Goal: Information Seeking & Learning: Learn about a topic

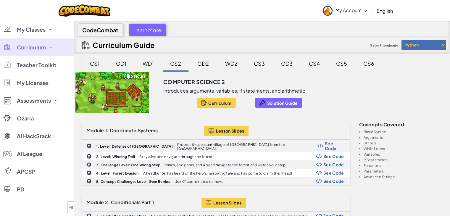
click at [204, 61] on div "GD2" at bounding box center [202, 64] width 23 height 14
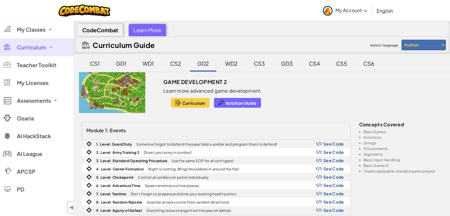
click at [225, 72] on div "Game Development 2" at bounding box center [221, 80] width 117 height 16
click at [225, 70] on div "WD2" at bounding box center [231, 64] width 24 height 14
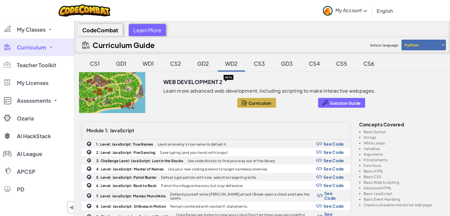
click at [206, 67] on div "GD2" at bounding box center [202, 64] width 23 height 14
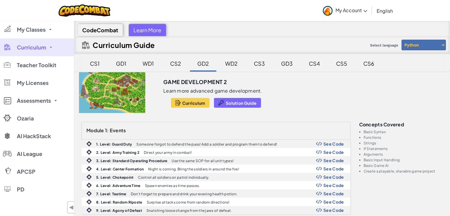
click at [231, 66] on div "WD2" at bounding box center [231, 64] width 24 height 14
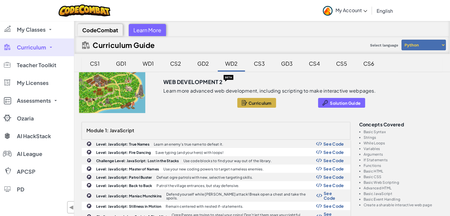
click at [254, 66] on div "CS3" at bounding box center [259, 64] width 23 height 14
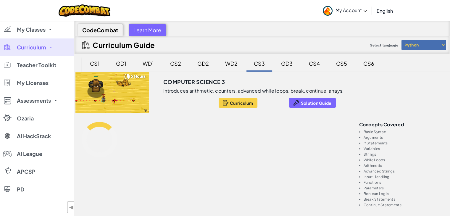
click at [275, 66] on div "GD3" at bounding box center [286, 64] width 23 height 14
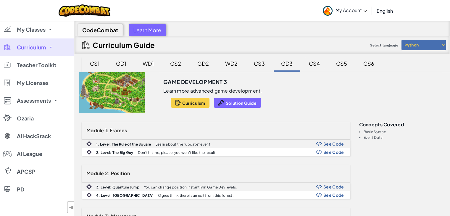
click at [306, 67] on div "CS4" at bounding box center [314, 64] width 23 height 14
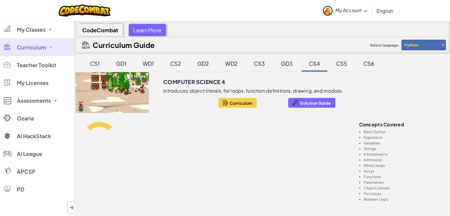
click at [254, 64] on div "CS3" at bounding box center [259, 64] width 23 height 14
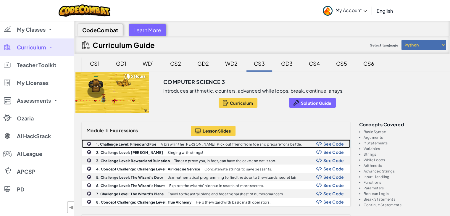
drag, startPoint x: 144, startPoint y: 142, endPoint x: 127, endPoint y: 144, distance: 17.5
click at [127, 144] on b "1. Challenge Level: Friend and Foe" at bounding box center [126, 144] width 60 height 4
